Goal: Register for event/course

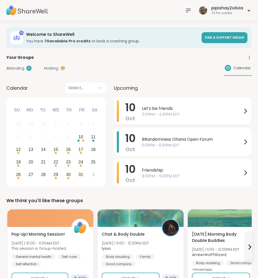
click at [173, 121] on div "Let's be friends 3:00PM - 4:30PM EDT" at bounding box center [195, 110] width 107 height 21
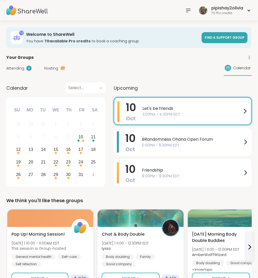
click at [101, 67] on div "Attending 3 Hosting 37 Calendar" at bounding box center [129, 68] width 246 height 15
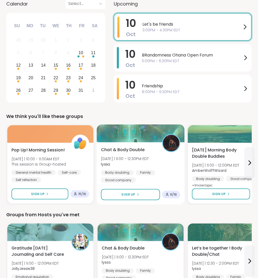
scroll to position [85, 0]
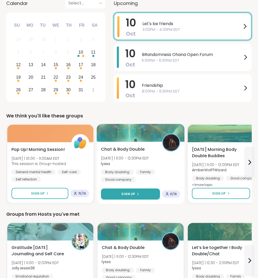
click at [116, 191] on button "Sign Up" at bounding box center [130, 193] width 59 height 11
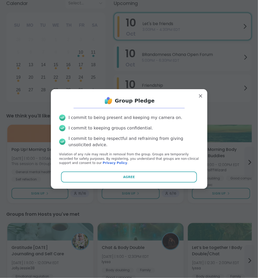
click at [146, 165] on p "Violation of any rule may result in removal from the group. Groups are temporar…" at bounding box center [129, 158] width 140 height 13
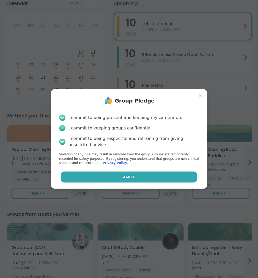
click at [146, 176] on button "Agree" at bounding box center [129, 176] width 136 height 11
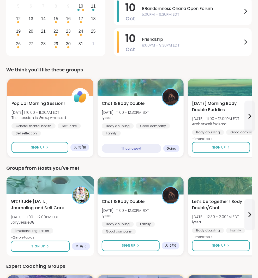
scroll to position [131, 0]
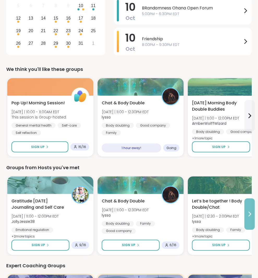
click at [247, 215] on icon at bounding box center [250, 214] width 6 height 6
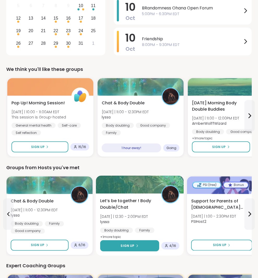
click at [153, 242] on button "Sign Up" at bounding box center [129, 245] width 59 height 11
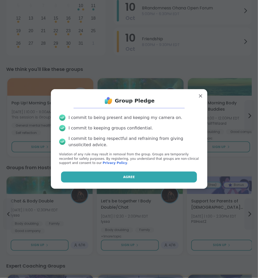
click at [150, 177] on button "Agree" at bounding box center [129, 176] width 136 height 11
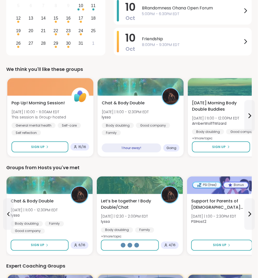
type textarea "*"
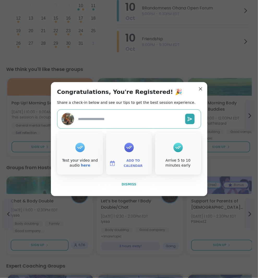
click at [135, 181] on button "Dismiss" at bounding box center [129, 184] width 144 height 11
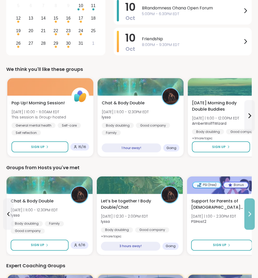
click at [248, 211] on icon at bounding box center [250, 214] width 6 height 6
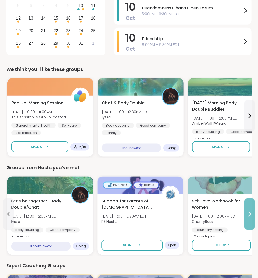
click at [248, 211] on icon at bounding box center [250, 214] width 6 height 6
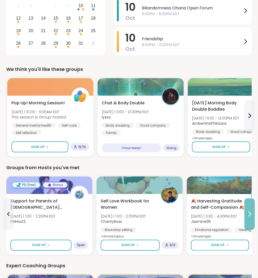
click at [248, 211] on icon at bounding box center [250, 214] width 6 height 6
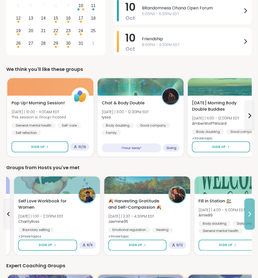
click at [248, 211] on icon at bounding box center [250, 214] width 6 height 6
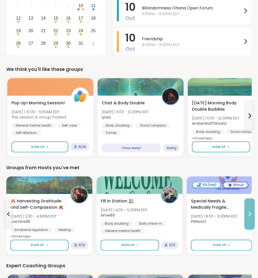
click at [248, 211] on icon at bounding box center [250, 214] width 6 height 6
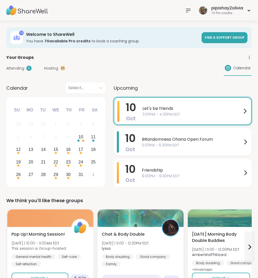
scroll to position [0, 0]
click at [156, 170] on span "Friendship" at bounding box center [192, 170] width 101 height 6
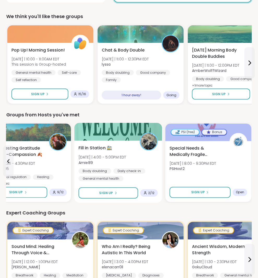
scroll to position [184, 0]
